Goal: Information Seeking & Learning: Learn about a topic

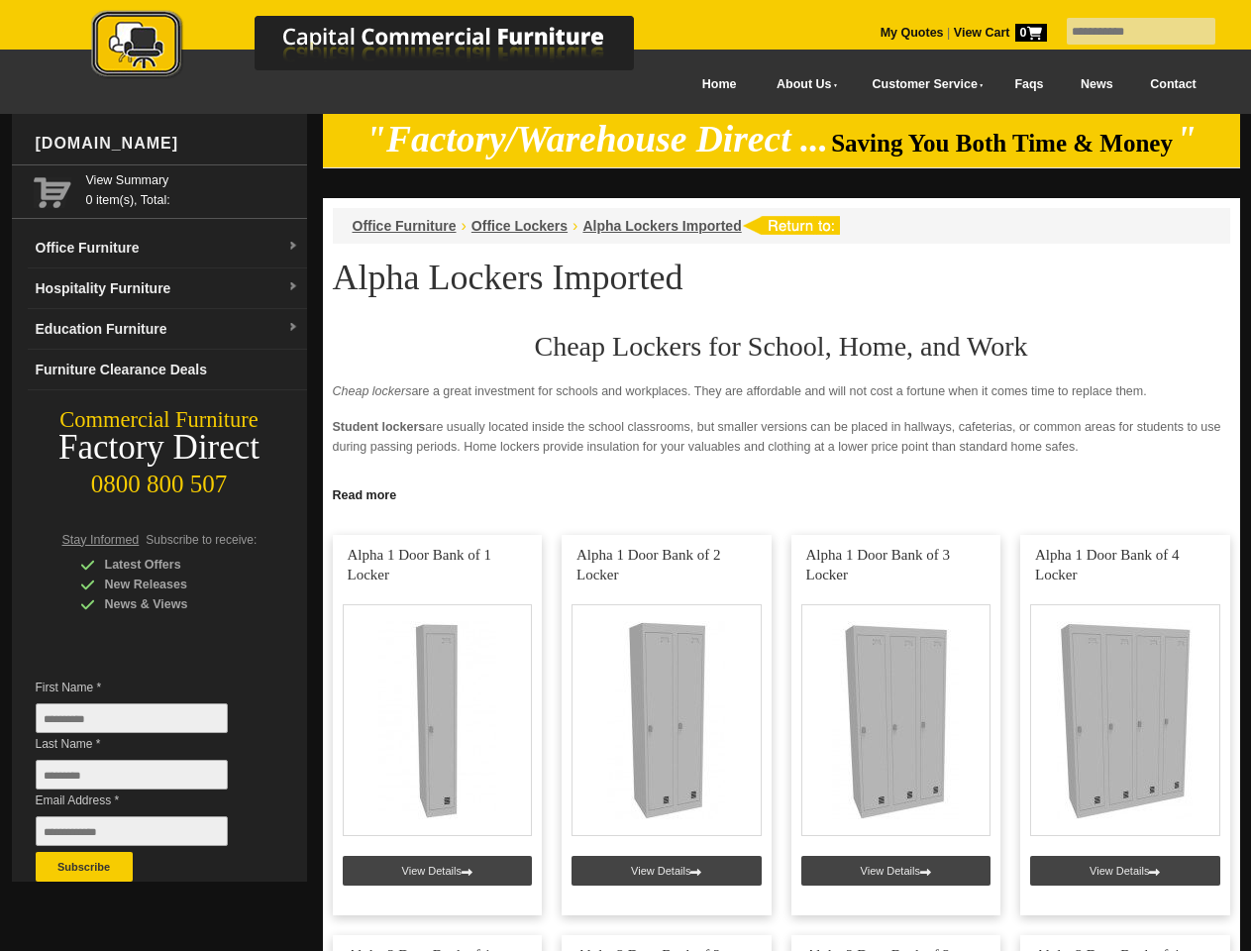
click at [1128, 32] on input "text" at bounding box center [1141, 31] width 149 height 27
click at [147, 779] on input "Last Name *" at bounding box center [132, 775] width 192 height 30
click at [84, 867] on button "Subscribe" at bounding box center [84, 867] width 97 height 30
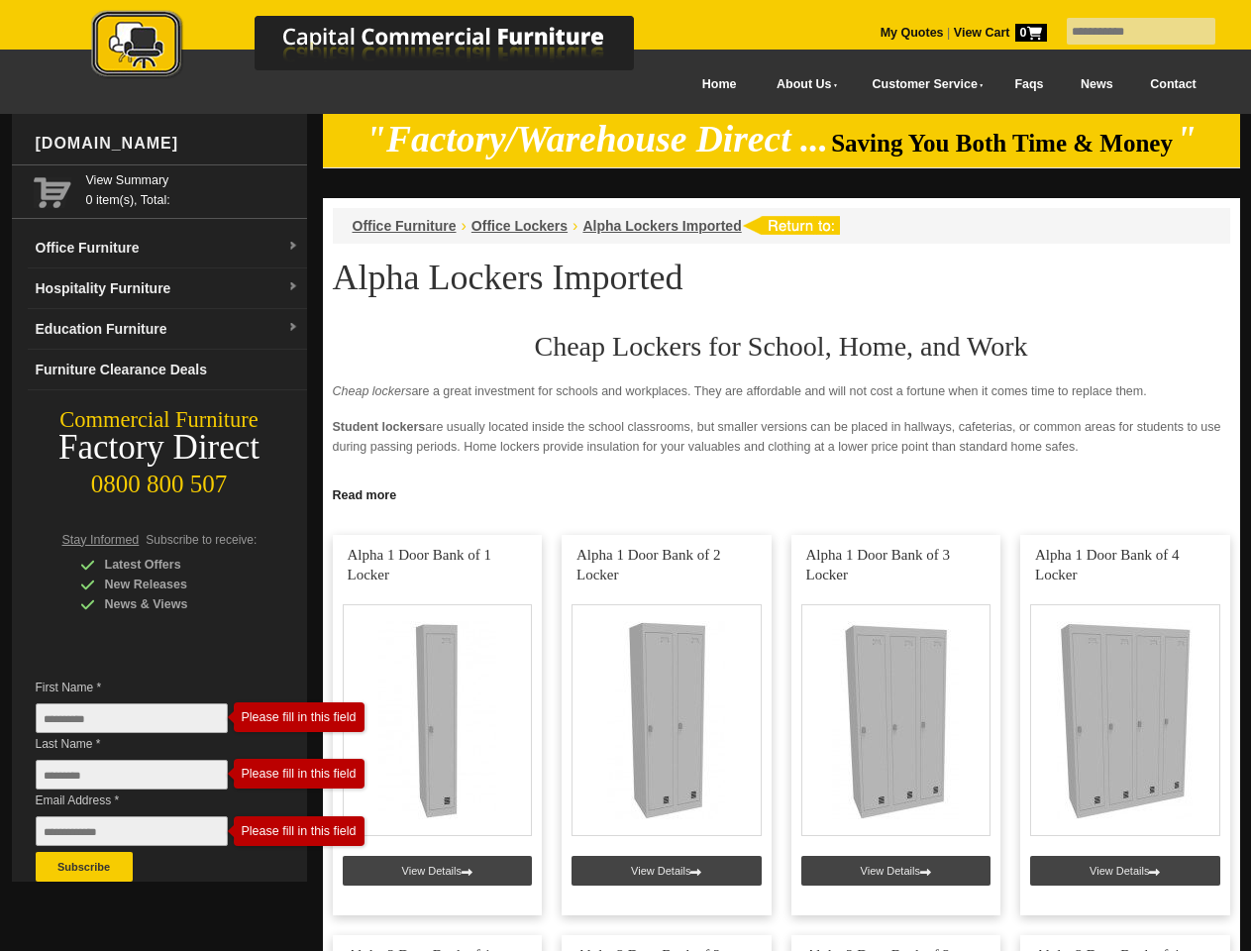
click at [781, 493] on link "Read more" at bounding box center [781, 492] width 917 height 25
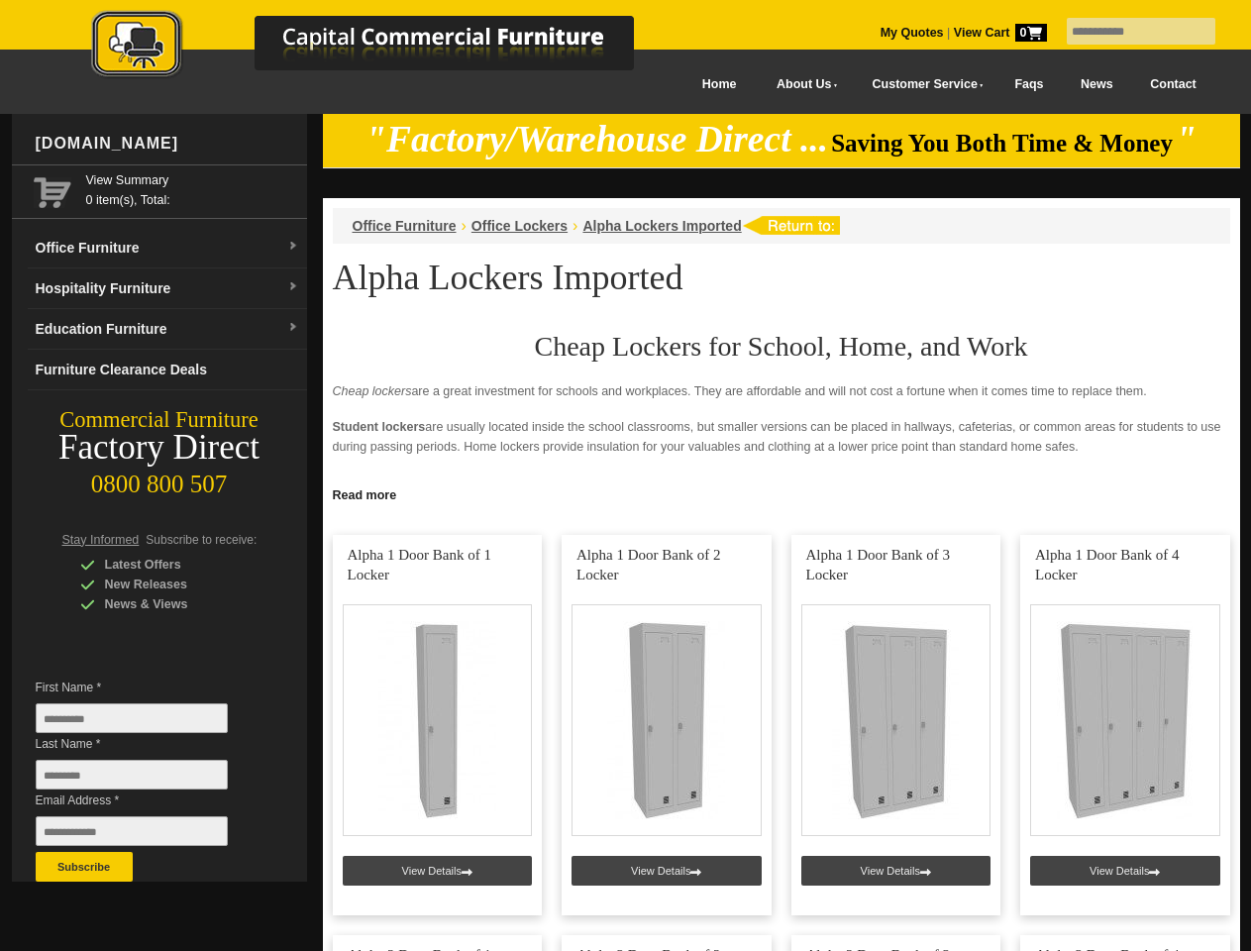
click at [1128, 32] on input "text" at bounding box center [1141, 31] width 149 height 27
click at [147, 779] on input "Last Name *" at bounding box center [132, 775] width 192 height 30
click at [84, 867] on button "Subscribe" at bounding box center [84, 867] width 97 height 30
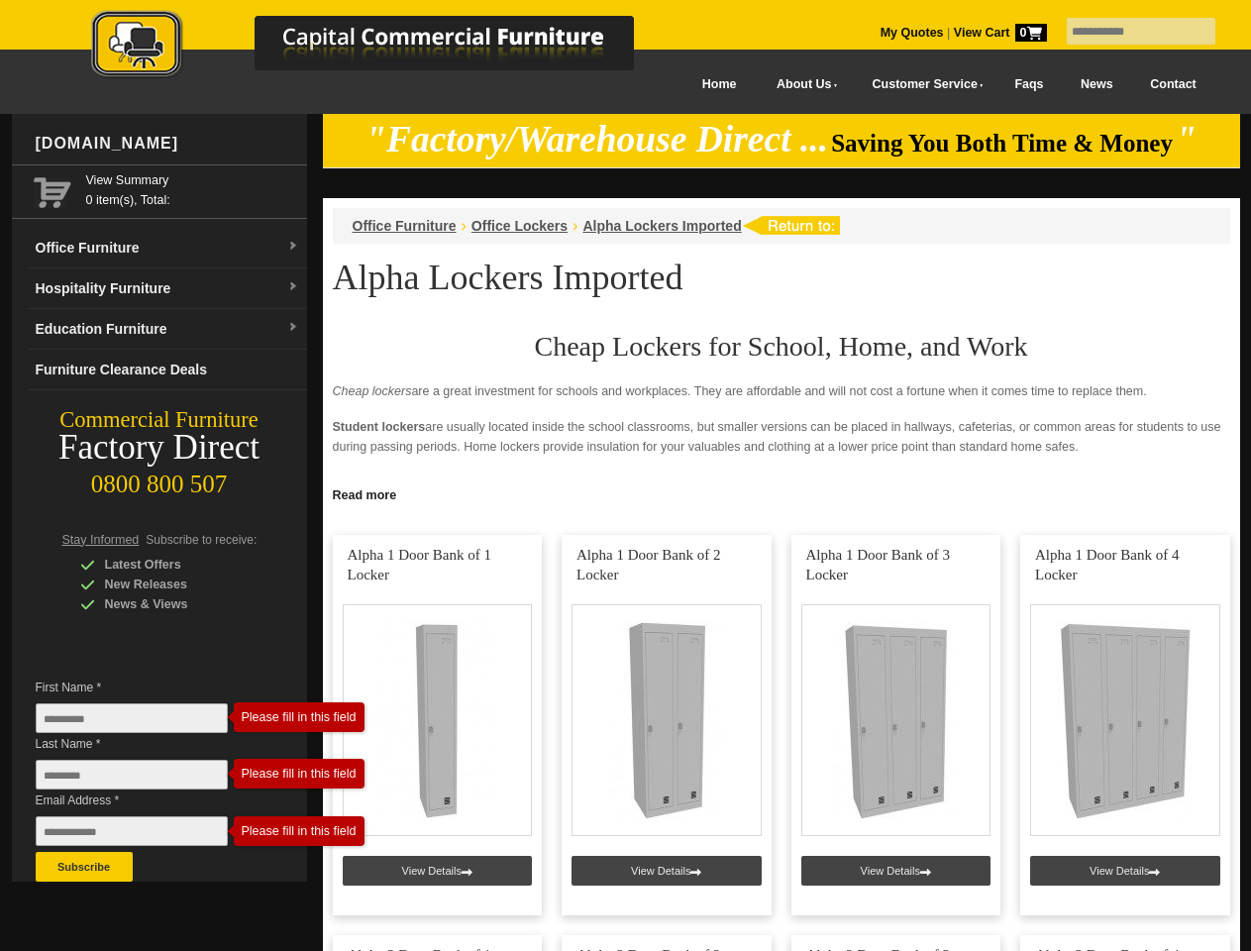
click at [781, 493] on link "Read more" at bounding box center [781, 492] width 917 height 25
